Goal: Information Seeking & Learning: Find specific fact

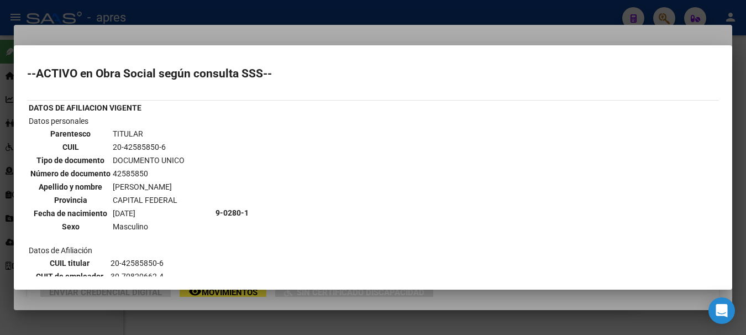
scroll to position [225, 0]
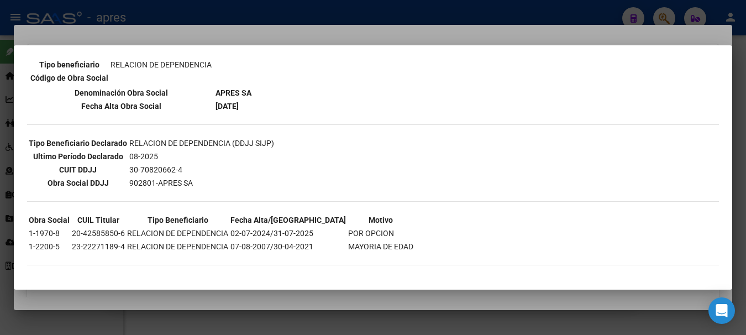
click at [388, 13] on div at bounding box center [373, 167] width 746 height 335
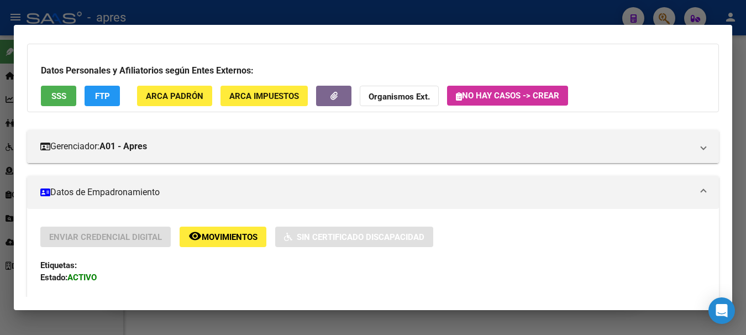
click at [388, 13] on div at bounding box center [373, 167] width 746 height 335
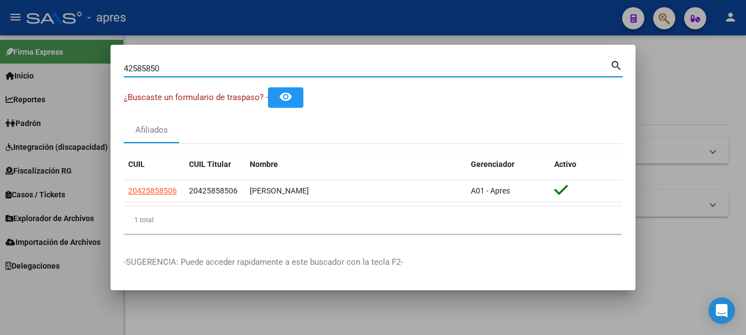
drag, startPoint x: 198, startPoint y: 64, endPoint x: 28, endPoint y: 80, distance: 171.6
click at [30, 80] on div "42585850 Buscar (apellido, dni, cuil, nro traspaso, cuit, obra social) search ¿…" at bounding box center [373, 167] width 746 height 335
paste input "27176104541"
type input "27176104541"
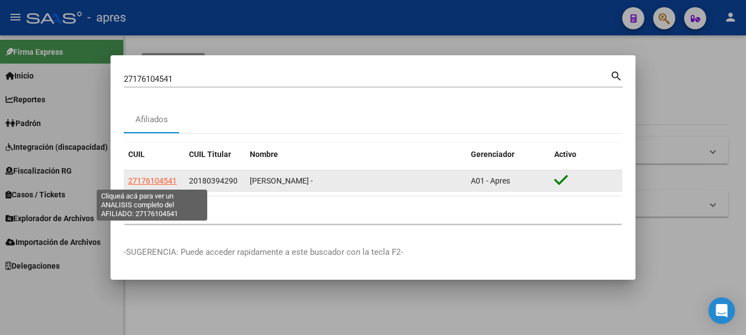
click at [145, 181] on span "27176104541" at bounding box center [152, 180] width 49 height 9
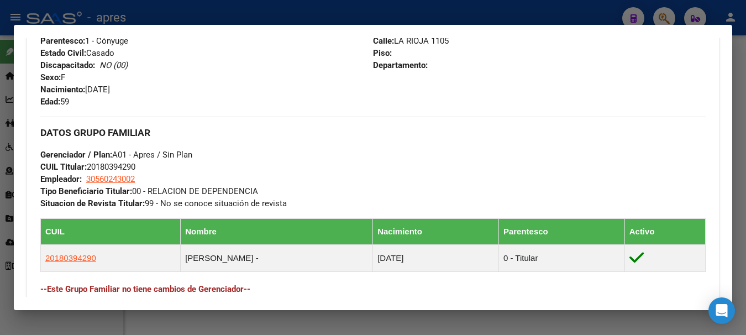
scroll to position [498, 0]
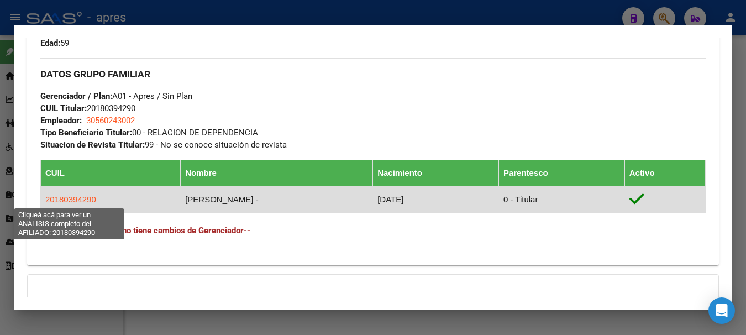
click at [81, 200] on span "20180394290" at bounding box center [70, 199] width 51 height 9
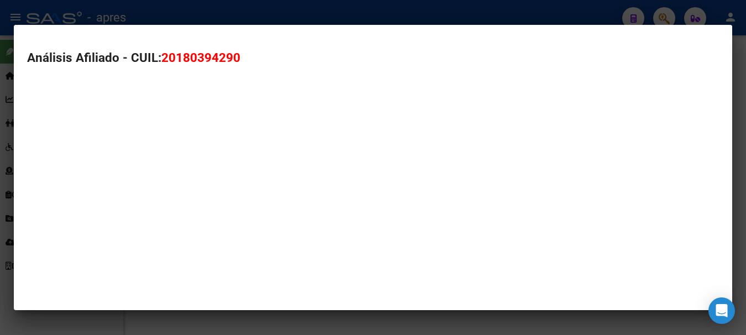
type textarea "20180394290"
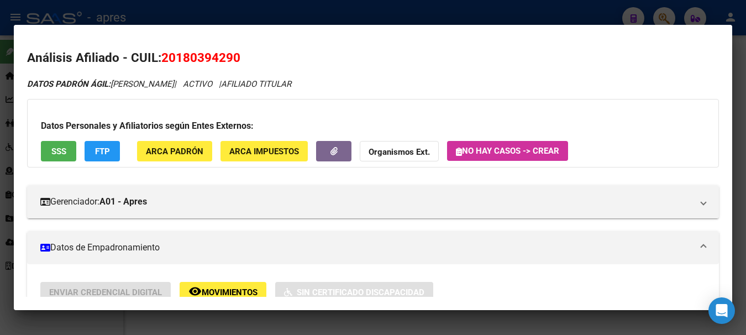
click at [272, 20] on div at bounding box center [373, 167] width 746 height 335
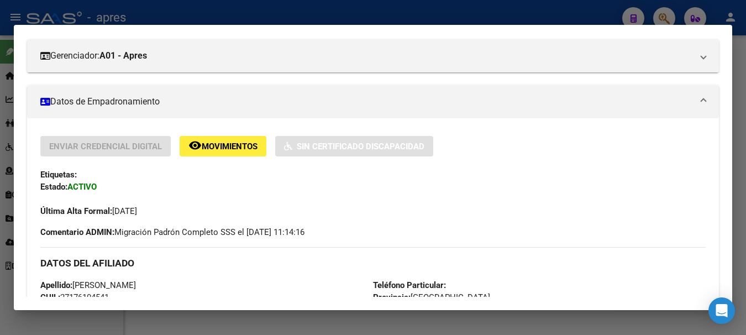
scroll to position [0, 0]
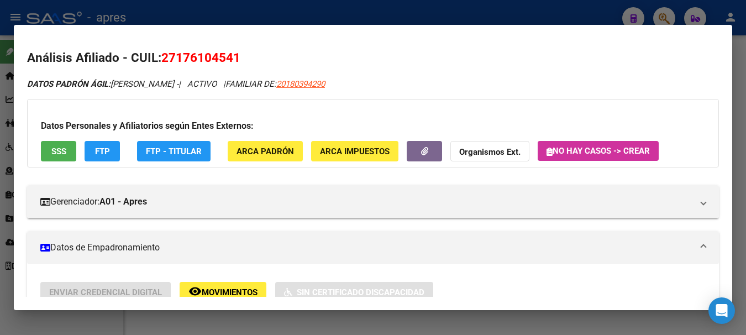
click at [327, 12] on div at bounding box center [373, 167] width 746 height 335
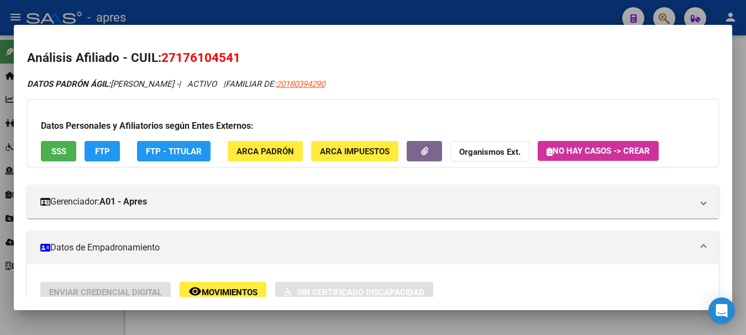
click at [327, 12] on div at bounding box center [373, 167] width 746 height 335
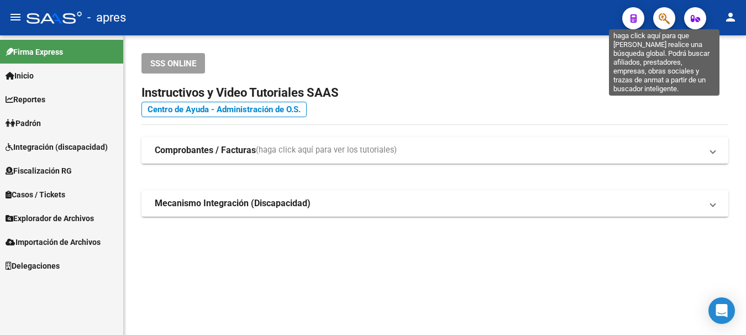
click at [662, 21] on icon "button" at bounding box center [664, 18] width 11 height 13
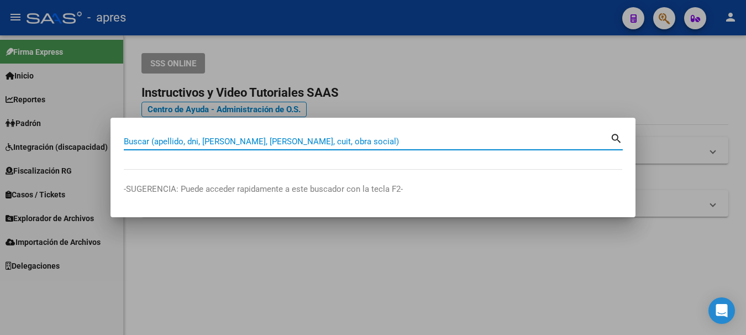
paste input "27502746559"
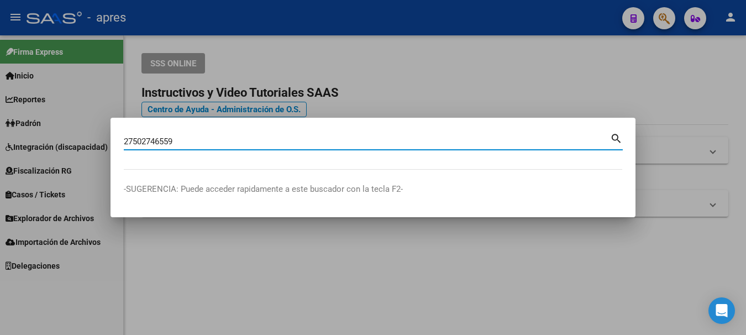
type input "27502746559"
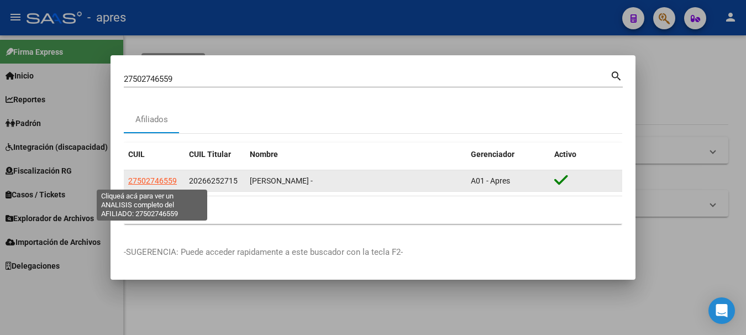
click at [160, 180] on span "27502746559" at bounding box center [152, 180] width 49 height 9
type textarea "27502746559"
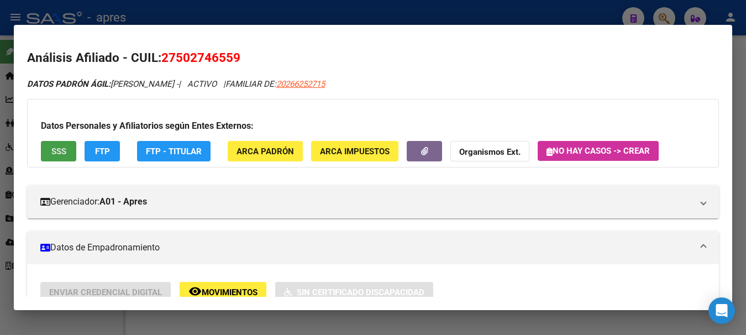
click at [59, 150] on span "SSS" at bounding box center [58, 152] width 15 height 10
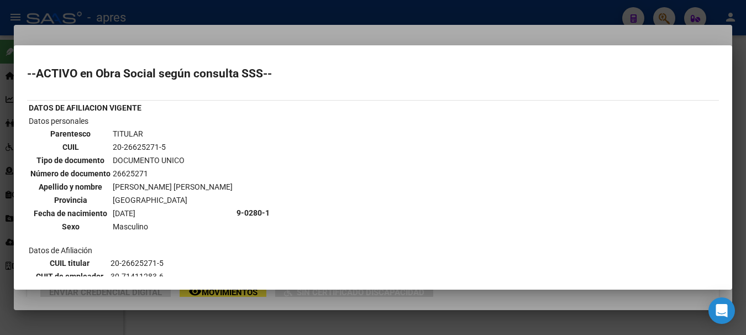
click at [252, 13] on div at bounding box center [373, 167] width 746 height 335
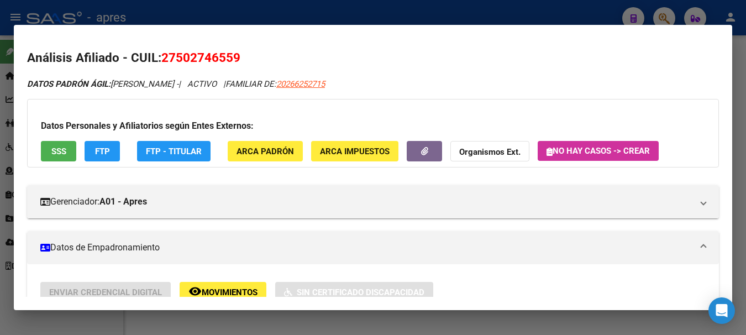
click at [469, 11] on div at bounding box center [373, 167] width 746 height 335
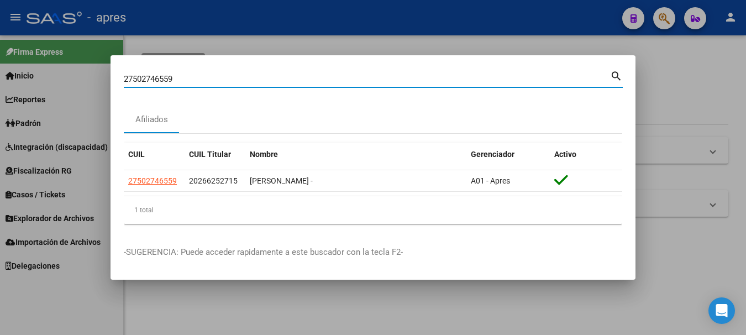
drag, startPoint x: 245, startPoint y: 77, endPoint x: -7, endPoint y: 111, distance: 254.4
click at [0, 111] on html "menu - apres person Firma Express Inicio Calendario SSS Instructivos Contacto O…" at bounding box center [373, 167] width 746 height 335
paste input "27894587"
type input "27527894587"
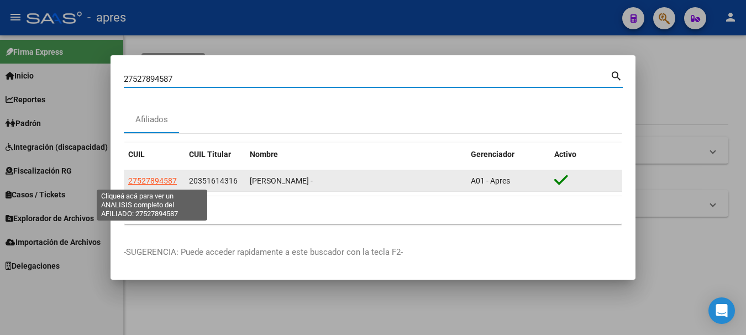
click at [158, 181] on span "27527894587" at bounding box center [152, 180] width 49 height 9
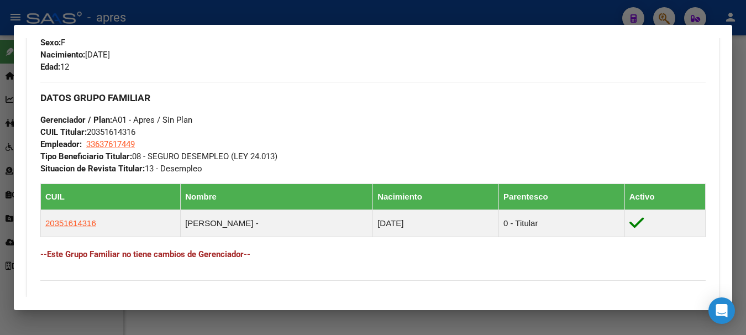
scroll to position [498, 0]
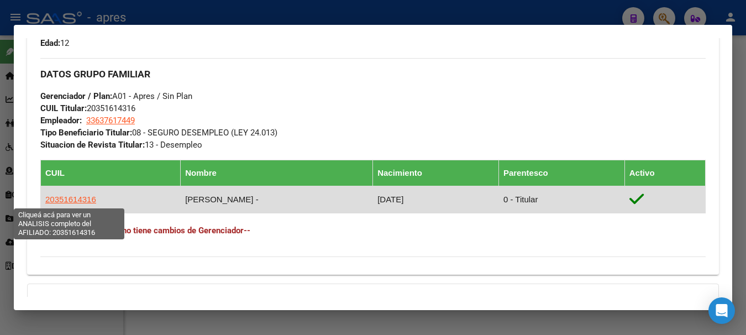
click at [82, 200] on span "20351614316" at bounding box center [70, 199] width 51 height 9
type textarea "20351614316"
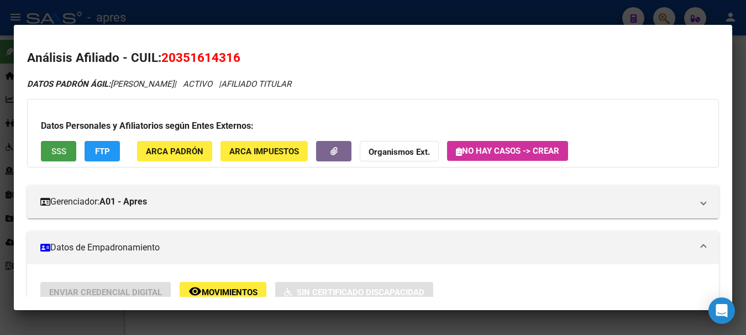
click at [61, 154] on span "SSS" at bounding box center [58, 152] width 15 height 10
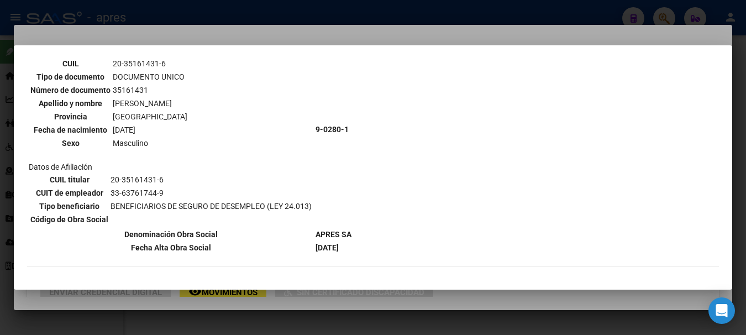
scroll to position [28, 0]
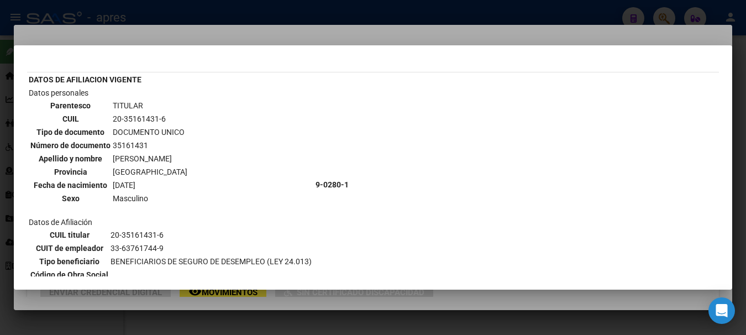
click at [530, 12] on div at bounding box center [373, 167] width 746 height 335
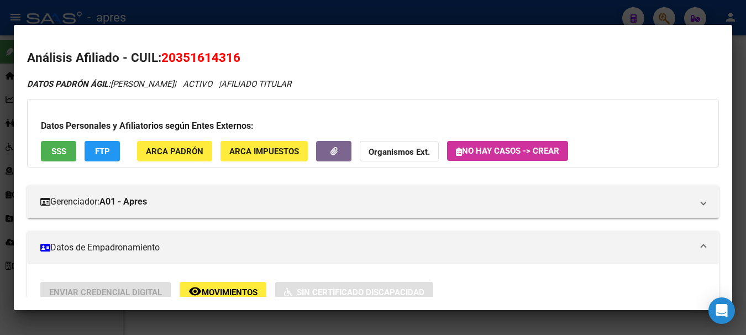
click at [335, 22] on div at bounding box center [373, 167] width 746 height 335
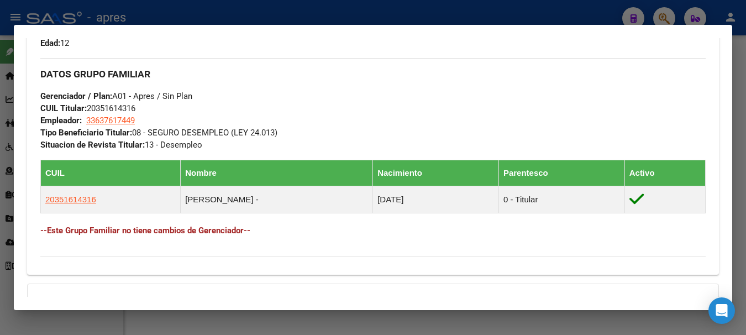
click at [335, 18] on div at bounding box center [373, 167] width 746 height 335
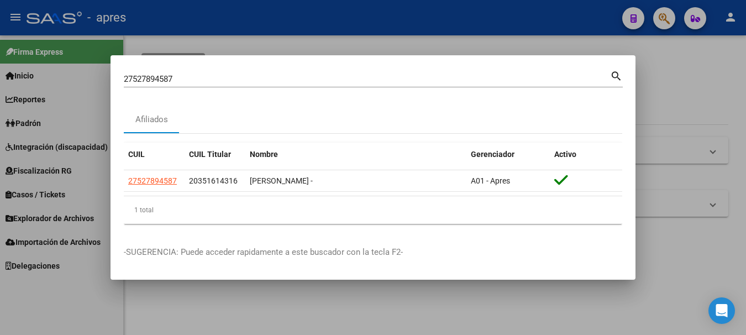
drag, startPoint x: 201, startPoint y: 78, endPoint x: -7, endPoint y: 108, distance: 210.0
click at [0, 108] on html "menu - apres person Firma Express Inicio Calendario SSS Instructivos Contacto O…" at bounding box center [373, 167] width 746 height 335
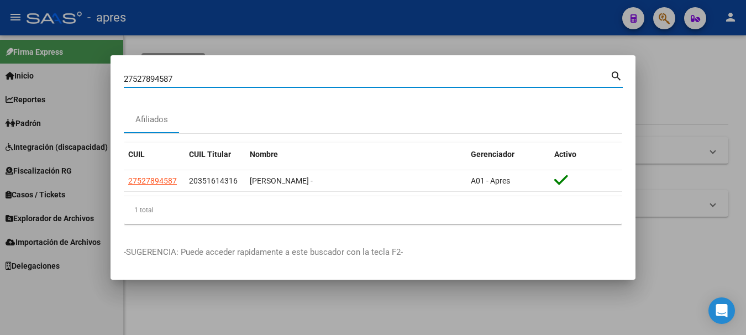
paste input
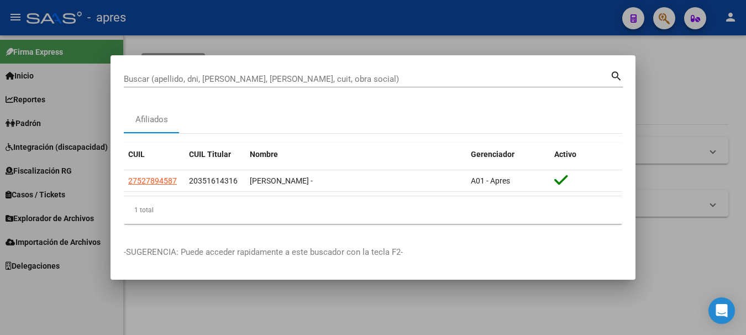
click at [337, 72] on div "Buscar (apellido, dni, [PERSON_NAME], [PERSON_NAME], cuit, obra social)" at bounding box center [367, 79] width 487 height 17
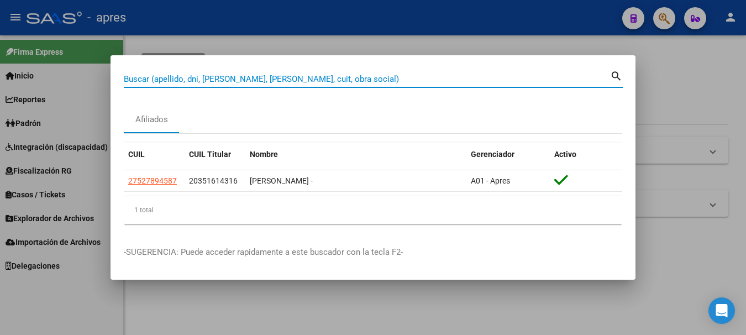
paste input "27321995417"
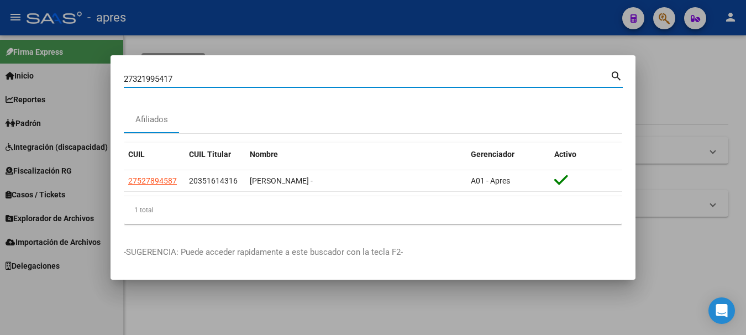
type input "27321995417"
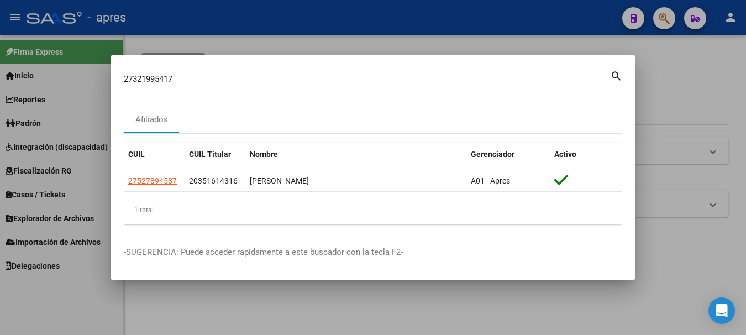
click at [614, 71] on mat-icon "search" at bounding box center [616, 75] width 13 height 13
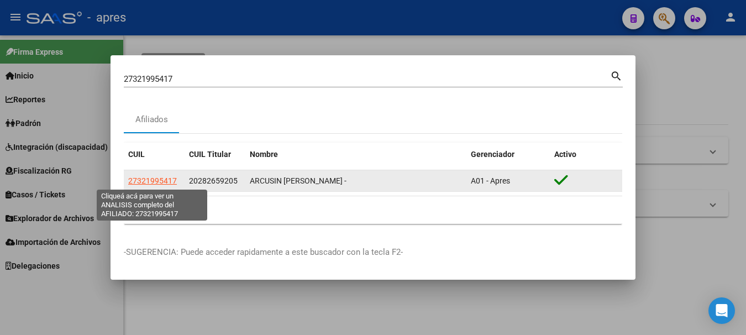
click at [163, 180] on span "27321995417" at bounding box center [152, 180] width 49 height 9
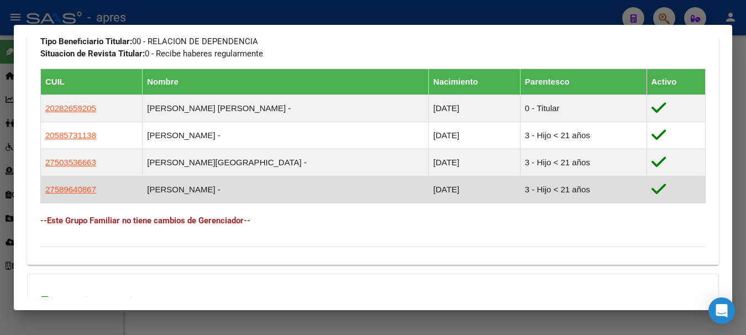
scroll to position [608, 0]
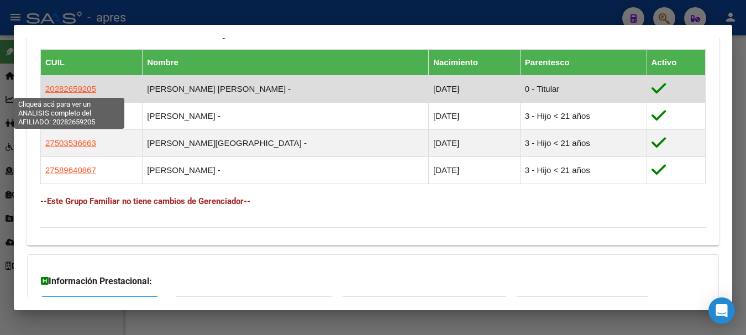
click at [63, 89] on span "20282659205" at bounding box center [70, 88] width 51 height 9
type textarea "20282659205"
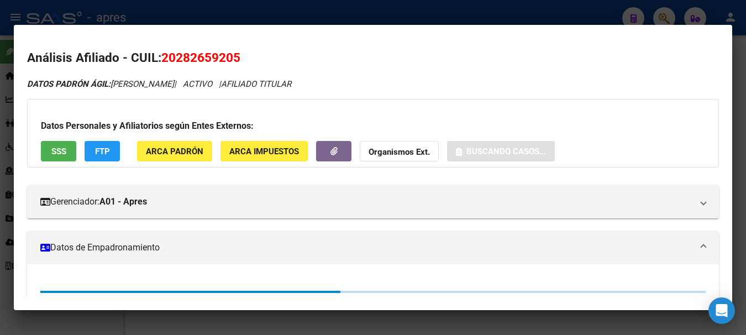
click at [60, 157] on button "SSS" at bounding box center [58, 151] width 35 height 20
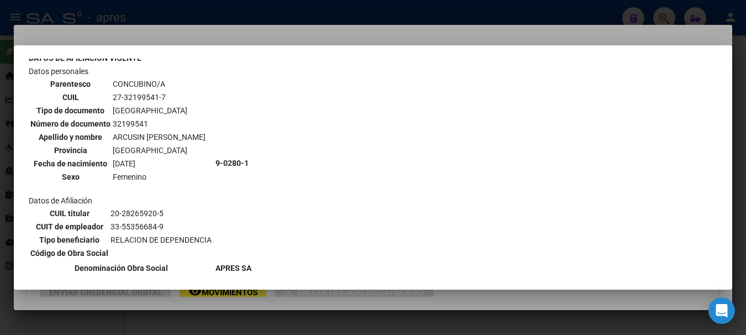
scroll to position [442, 0]
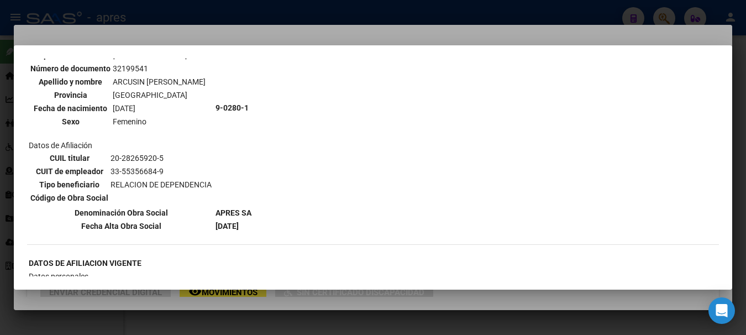
click at [265, 36] on div at bounding box center [373, 167] width 746 height 335
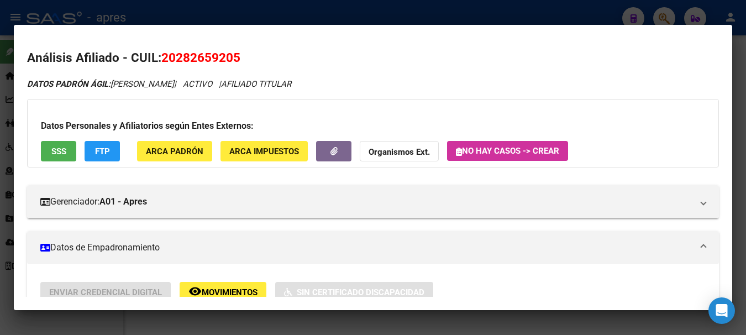
drag, startPoint x: 165, startPoint y: 54, endPoint x: 239, endPoint y: 50, distance: 73.6
click at [239, 50] on span "20282659205" at bounding box center [200, 57] width 79 height 14
copy span "20282659205"
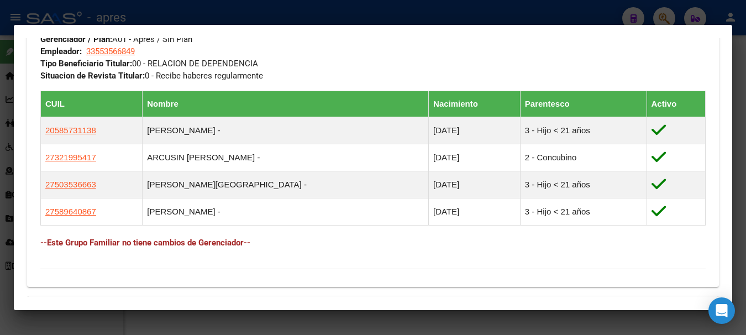
scroll to position [608, 0]
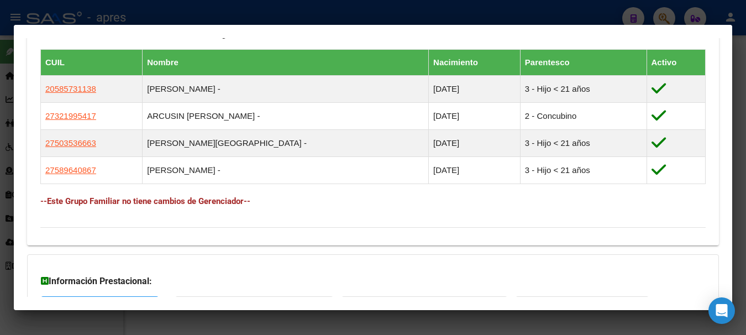
click at [249, 9] on div at bounding box center [373, 167] width 746 height 335
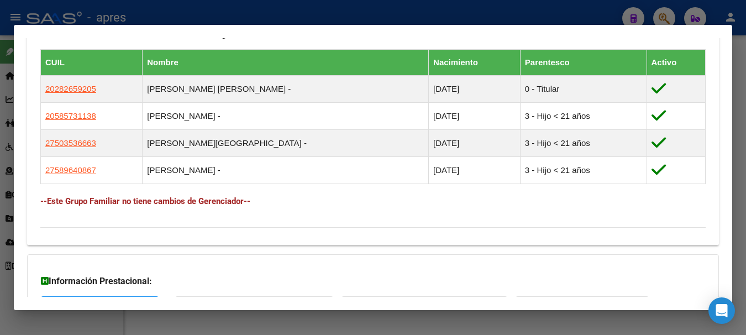
click at [336, 10] on div at bounding box center [373, 167] width 746 height 335
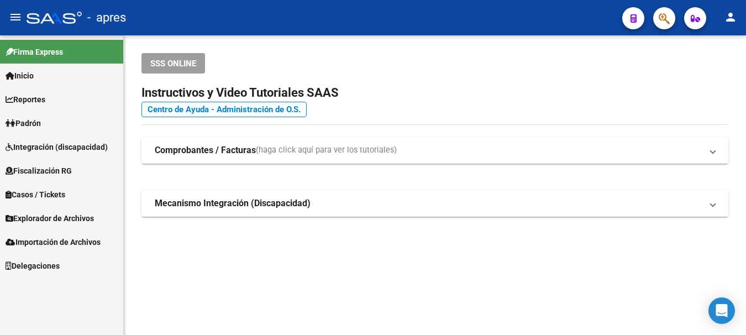
click at [224, 13] on div "- apres" at bounding box center [320, 18] width 587 height 24
click at [656, 16] on button "button" at bounding box center [665, 18] width 22 height 22
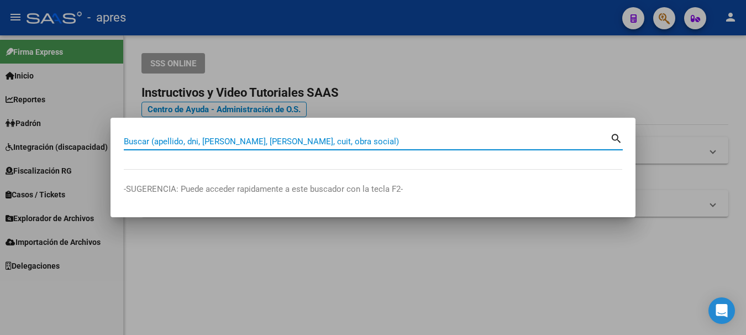
paste input "35400596"
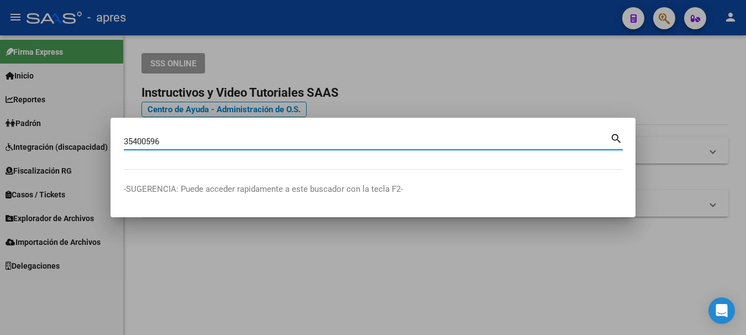
type input "35400596"
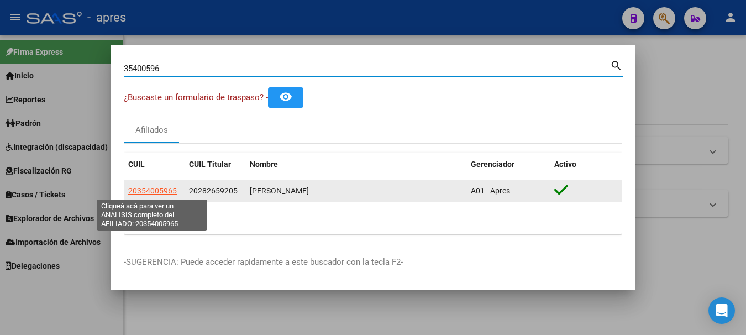
click at [158, 192] on span "20354005965" at bounding box center [152, 190] width 49 height 9
type textarea "20354005965"
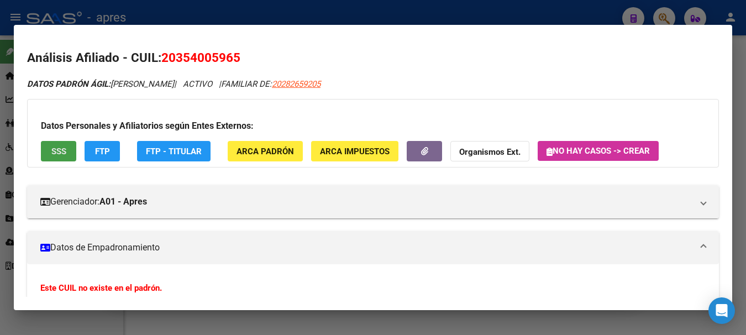
click at [50, 152] on button "SSS" at bounding box center [58, 151] width 35 height 20
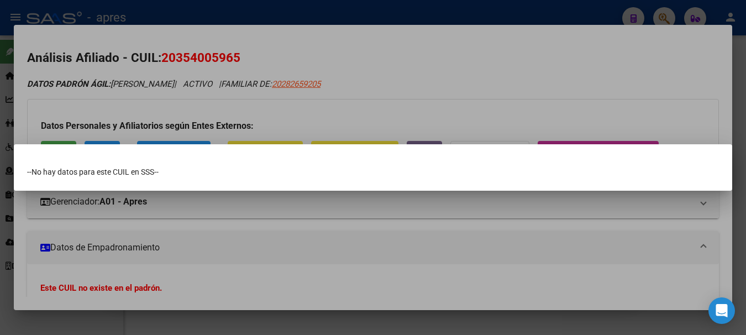
click at [276, 257] on div at bounding box center [373, 167] width 746 height 335
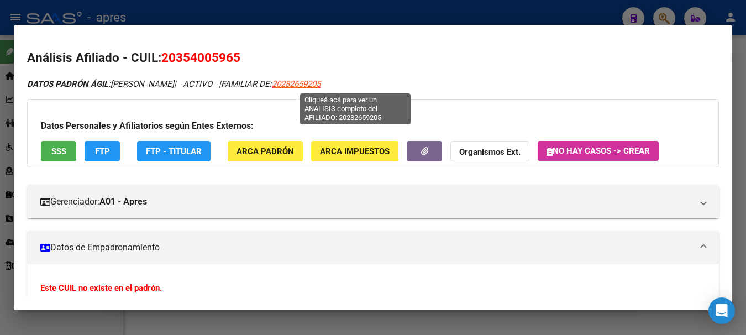
click at [321, 83] on span "20282659205" at bounding box center [296, 84] width 49 height 10
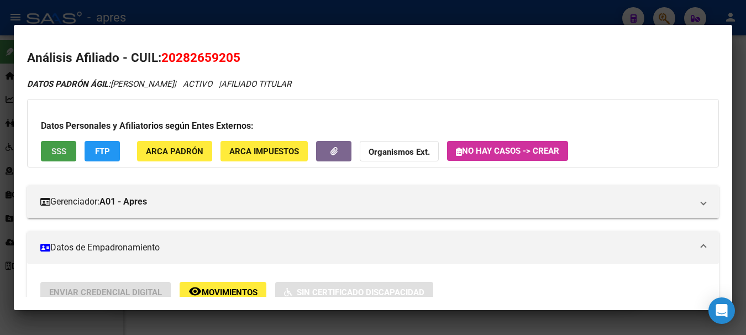
click at [56, 154] on span "SSS" at bounding box center [58, 152] width 15 height 10
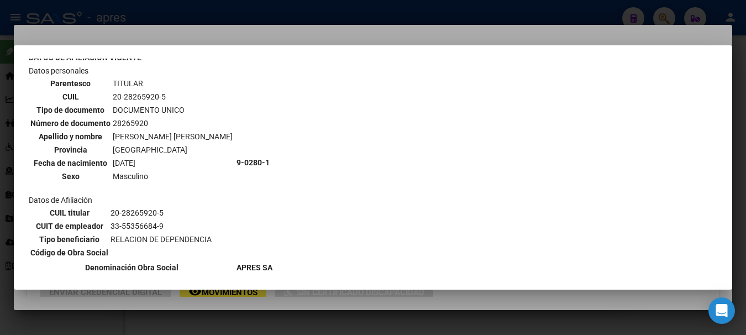
scroll to position [0, 0]
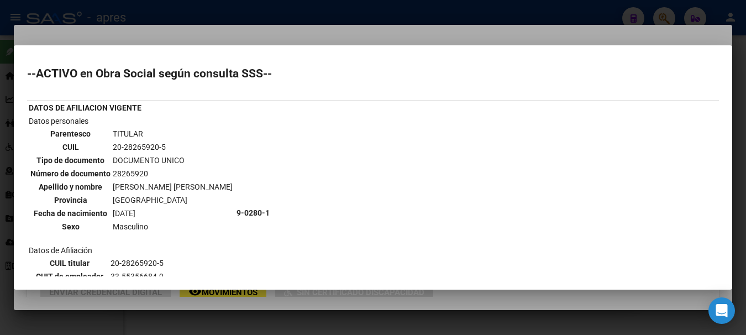
click at [226, 11] on div at bounding box center [373, 167] width 746 height 335
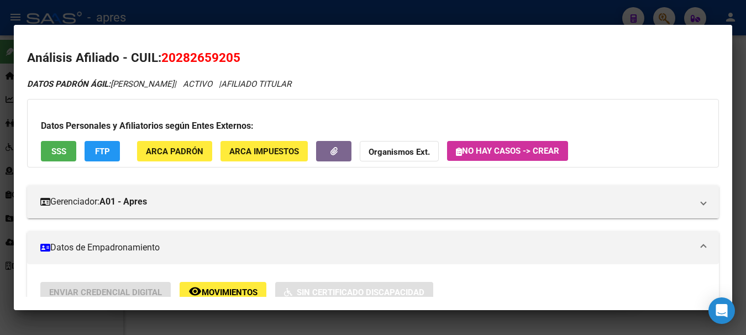
click at [301, 13] on div at bounding box center [373, 167] width 746 height 335
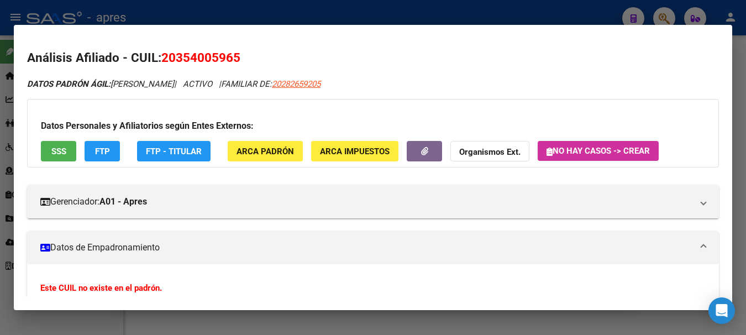
click at [514, 9] on div at bounding box center [373, 167] width 746 height 335
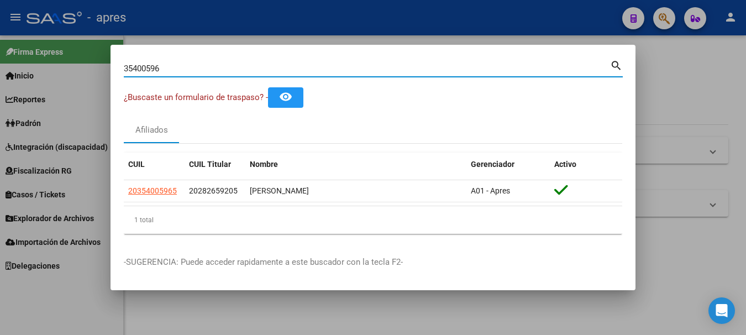
drag, startPoint x: 87, startPoint y: 83, endPoint x: -7, endPoint y: 83, distance: 94.0
click at [0, 83] on html "menu - apres person Firma Express Inicio Calendario SSS Instructivos Contacto O…" at bounding box center [373, 167] width 746 height 335
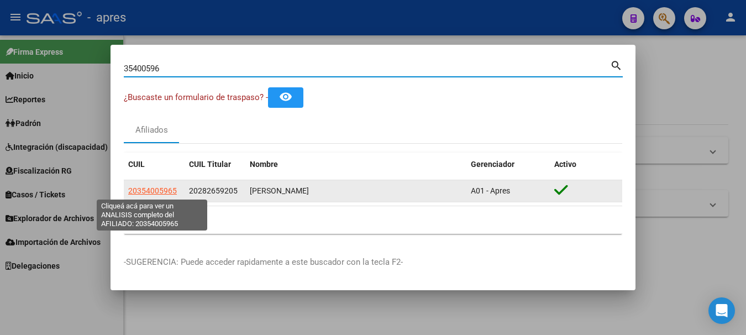
click at [160, 190] on span "20354005965" at bounding box center [152, 190] width 49 height 9
type textarea "20354005965"
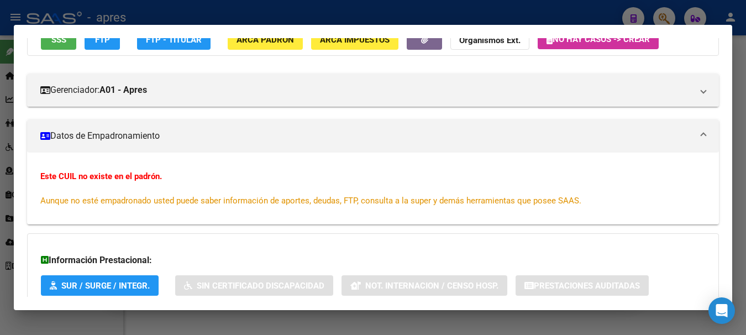
scroll to position [101, 0]
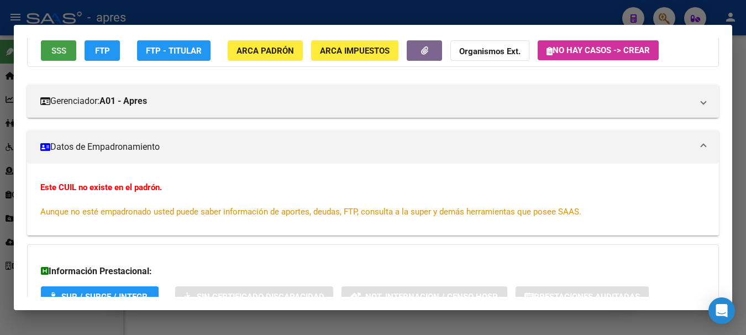
click at [58, 53] on span "SSS" at bounding box center [58, 51] width 15 height 10
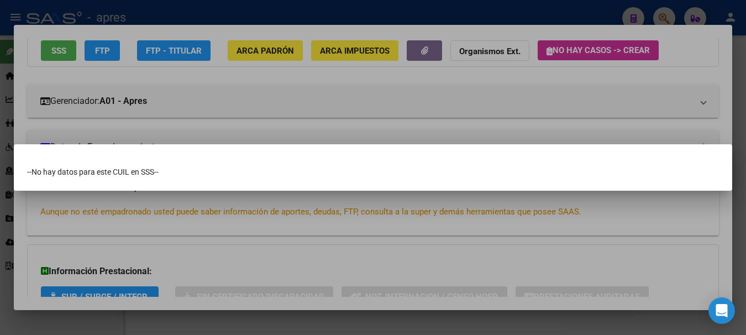
click at [389, 14] on div at bounding box center [373, 167] width 746 height 335
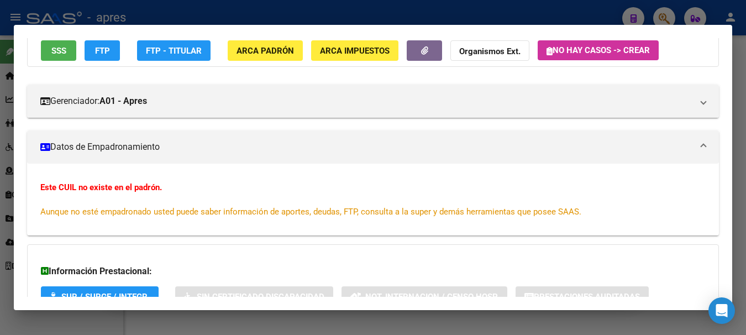
click at [350, 9] on div at bounding box center [373, 167] width 746 height 335
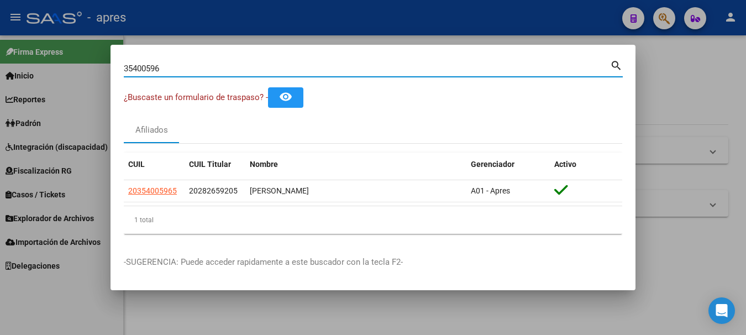
drag, startPoint x: 202, startPoint y: 70, endPoint x: -7, endPoint y: 53, distance: 209.2
click at [0, 53] on html "menu - apres person Firma Express Inicio Calendario SSS Instructivos Contacto O…" at bounding box center [373, 167] width 746 height 335
paste input "[PERSON_NAME]"
type input "[PERSON_NAME]"
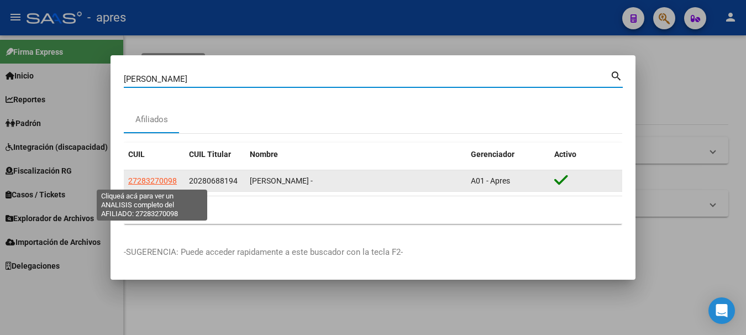
click at [170, 181] on span "27283270098" at bounding box center [152, 180] width 49 height 9
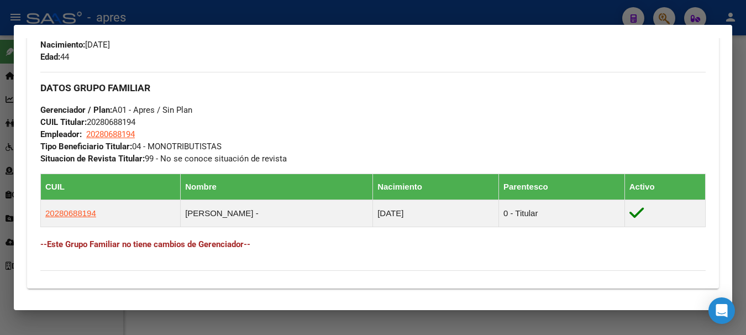
scroll to position [498, 0]
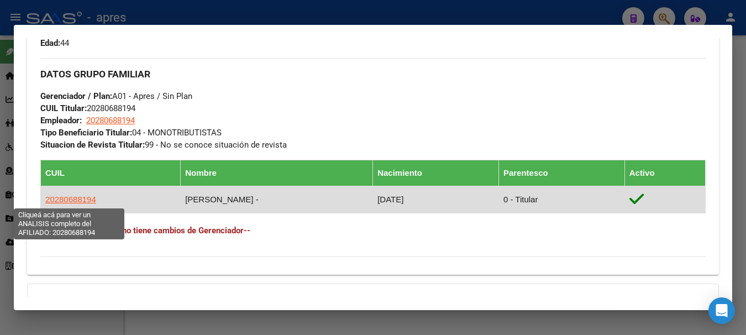
click at [68, 196] on span "20280688194" at bounding box center [70, 199] width 51 height 9
type textarea "20280688194"
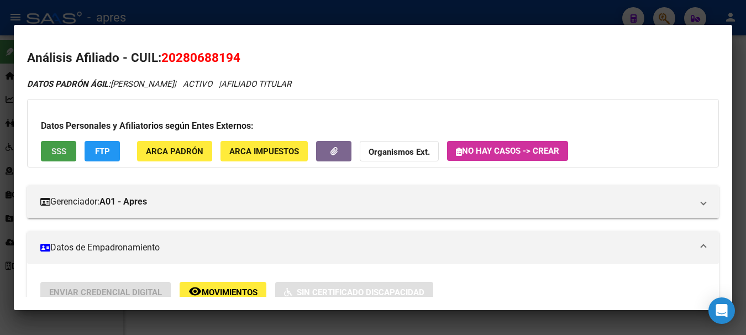
click at [58, 150] on span "SSS" at bounding box center [58, 152] width 15 height 10
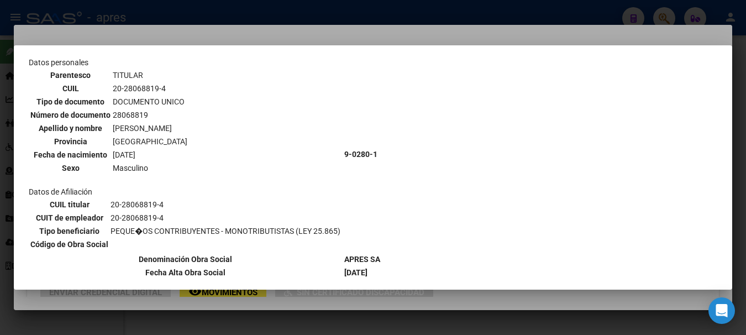
scroll to position [0, 0]
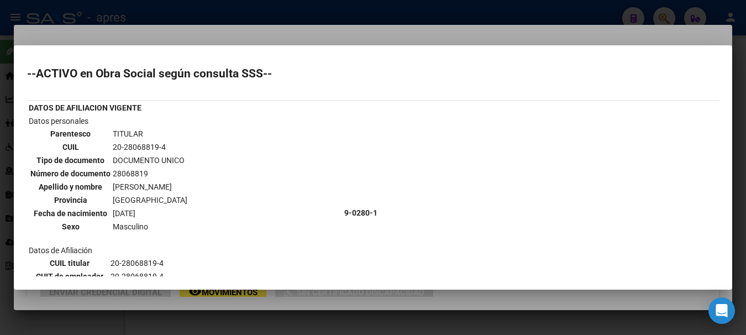
click at [264, 9] on div at bounding box center [373, 167] width 746 height 335
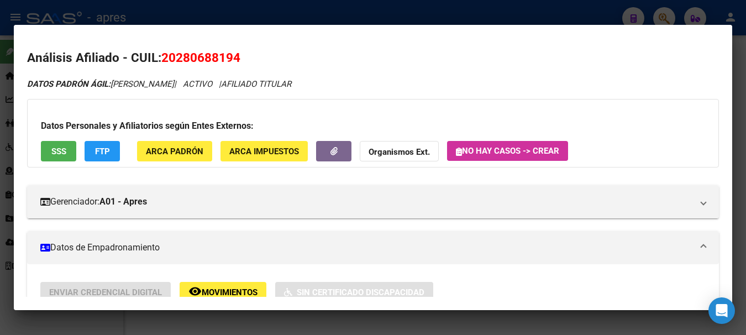
click at [264, 8] on div at bounding box center [373, 167] width 746 height 335
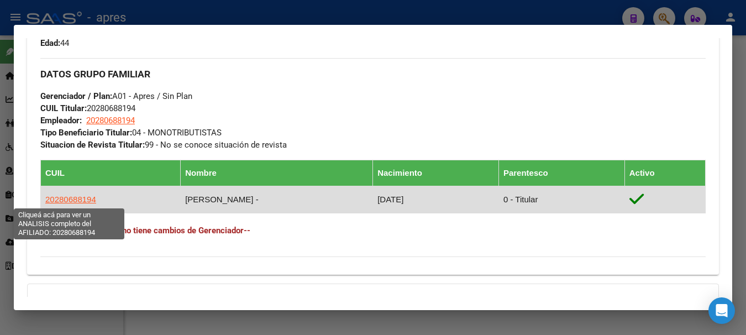
click at [81, 198] on span "20280688194" at bounding box center [70, 199] width 51 height 9
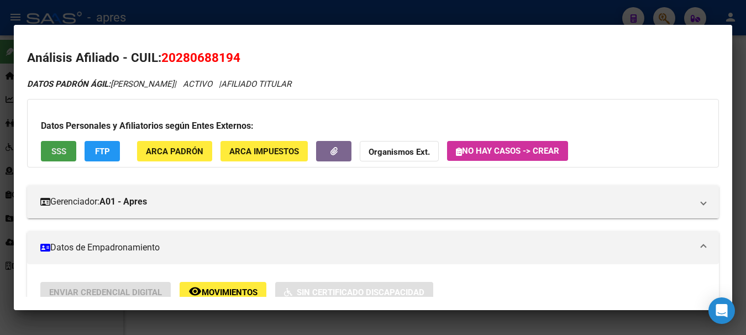
click at [62, 148] on span "SSS" at bounding box center [58, 152] width 15 height 10
